Goal: Task Accomplishment & Management: Use online tool/utility

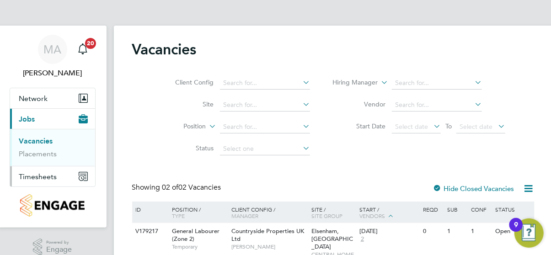
click at [42, 176] on span "Timesheets" at bounding box center [38, 176] width 38 height 9
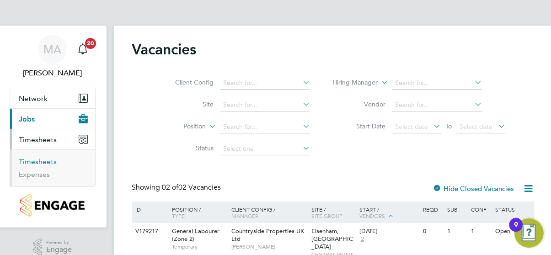
click at [32, 161] on link "Timesheets" at bounding box center [38, 161] width 38 height 9
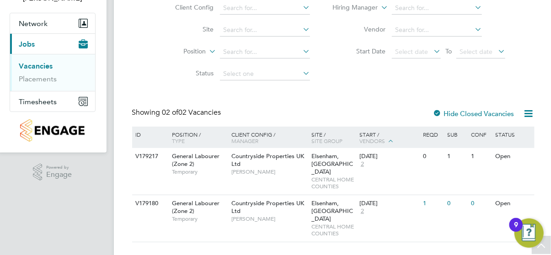
scroll to position [79, 0]
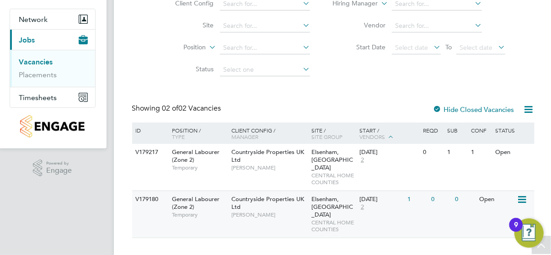
drag, startPoint x: 522, startPoint y: 169, endPoint x: 490, endPoint y: 191, distance: 38.5
click at [501, 187] on div "Vacancies Client Config Site Position Status Hiring Manager Vendor Start Date S…" at bounding box center [333, 99] width 402 height 277
click at [41, 96] on span "Timesheets" at bounding box center [38, 97] width 38 height 9
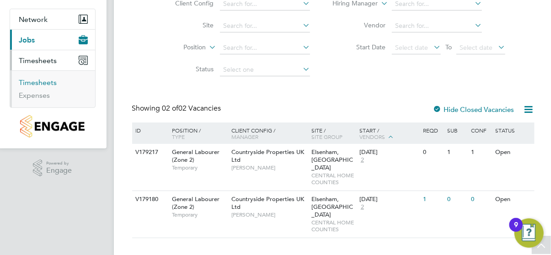
click at [45, 82] on link "Timesheets" at bounding box center [38, 82] width 38 height 9
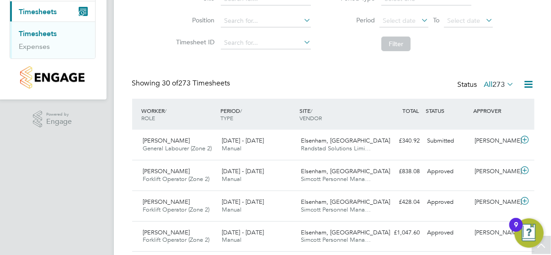
click at [431, 140] on div "Submitted" at bounding box center [448, 140] width 48 height 15
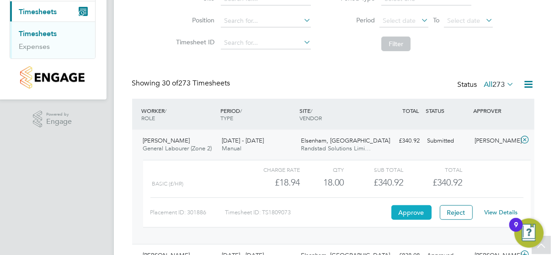
click at [410, 214] on button "Approve" at bounding box center [411, 212] width 40 height 15
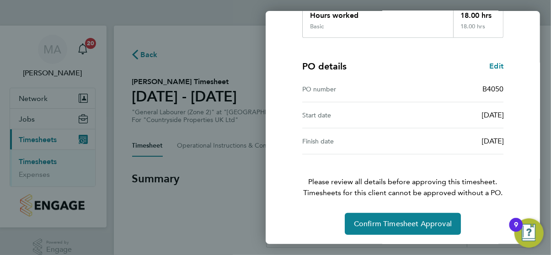
scroll to position [182, 0]
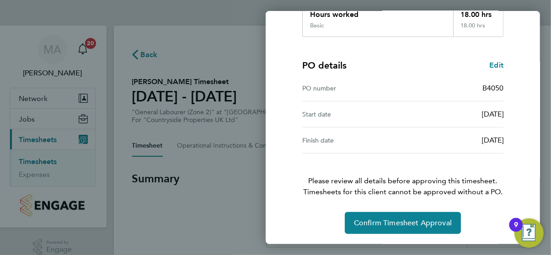
click at [478, 142] on div "Timesheet approval of Adam Roberts General Labourer (Zone 2) · Countryside Prop…" at bounding box center [402, 51] width 223 height 365
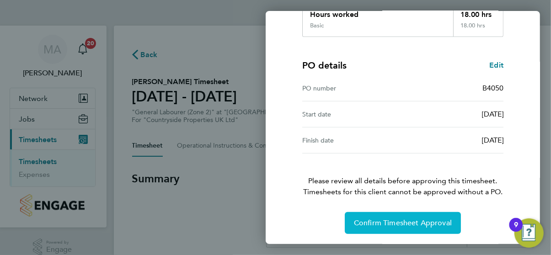
click at [417, 222] on span "Confirm Timesheet Approval" at bounding box center [403, 222] width 98 height 9
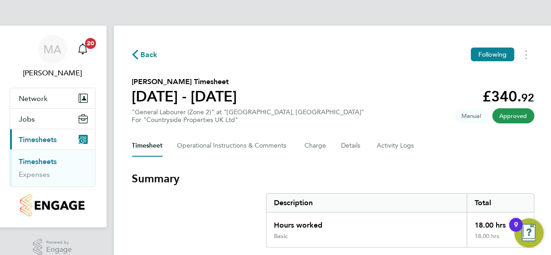
click at [149, 55] on span "Back" at bounding box center [149, 54] width 17 height 11
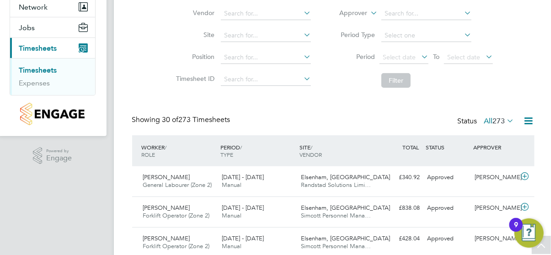
drag, startPoint x: 538, startPoint y: 0, endPoint x: 315, endPoint y: 114, distance: 250.5
